Goal: Information Seeking & Learning: Find contact information

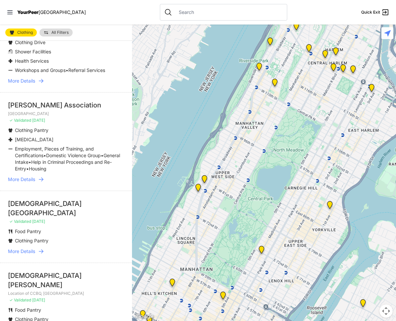
scroll to position [663, 0]
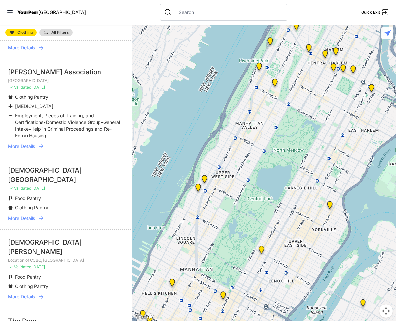
click at [63, 77] on div "[PERSON_NAME] Association" at bounding box center [66, 71] width 116 height 9
click at [62, 77] on div "[PERSON_NAME] Association" at bounding box center [66, 71] width 116 height 9
copy div "[PERSON_NAME] Association"
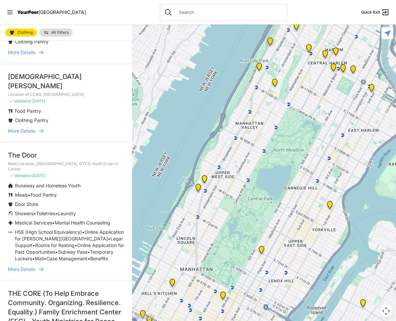
scroll to position [895, 0]
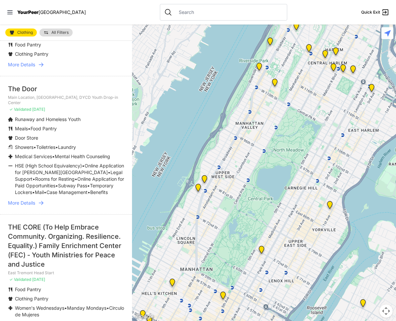
click at [29, 94] on div "The Door" at bounding box center [66, 88] width 116 height 9
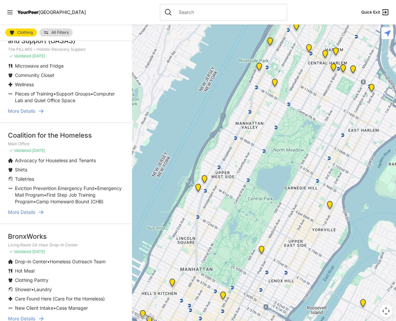
scroll to position [1393, 0]
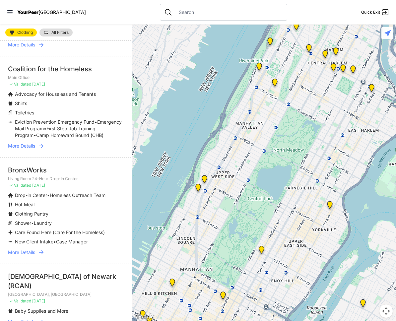
click at [29, 175] on div "BronxWorks" at bounding box center [66, 169] width 116 height 9
copy div "BronxWorks"
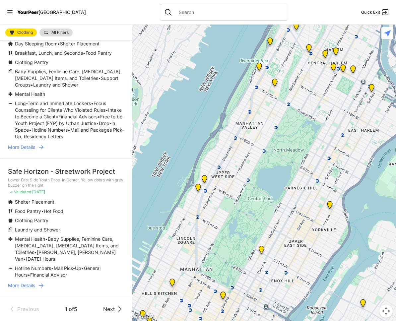
scroll to position [1796, 0]
